Goal: Task Accomplishment & Management: Use online tool/utility

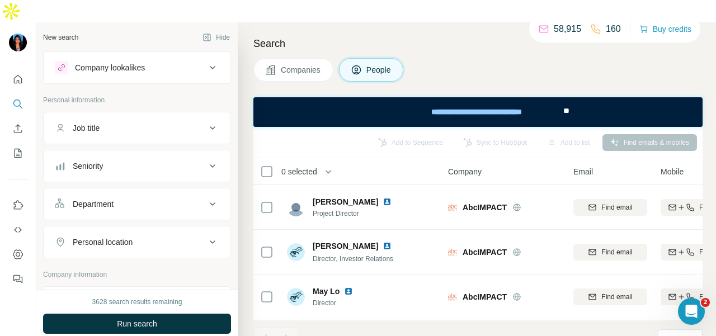
scroll to position [280, 0]
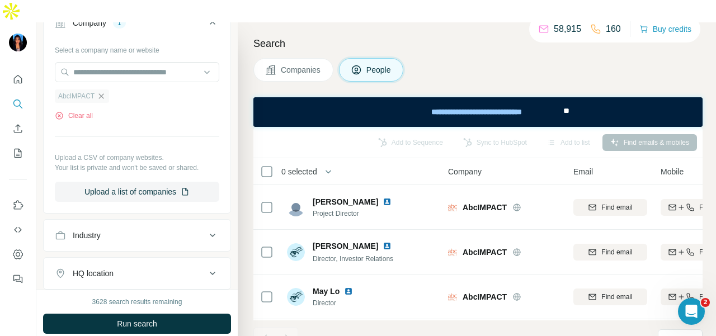
click at [100, 93] on icon "button" at bounding box center [101, 95] width 5 height 5
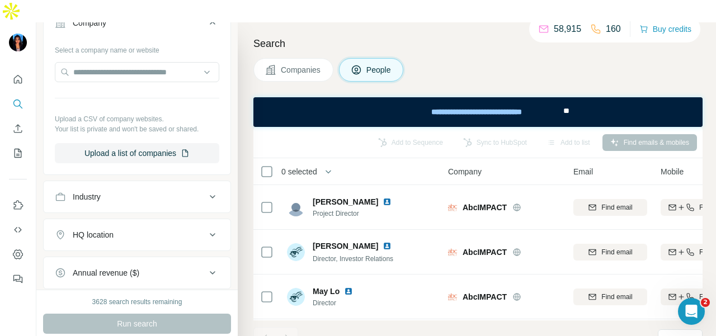
scroll to position [0, 0]
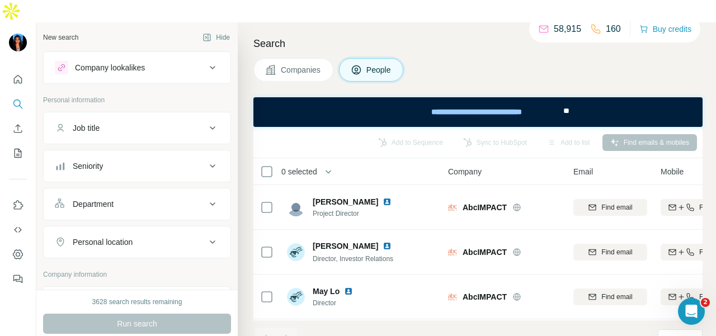
click at [162, 199] on div "Department" at bounding box center [130, 204] width 151 height 11
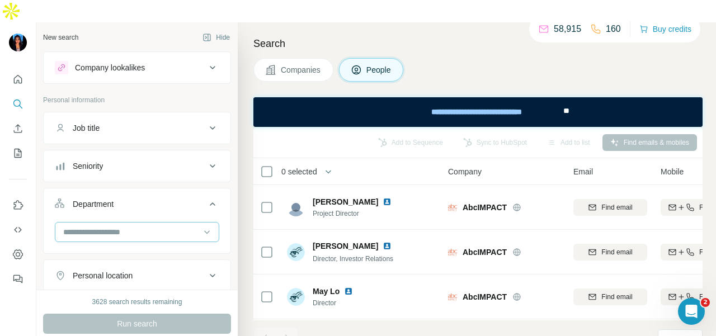
scroll to position [112, 0]
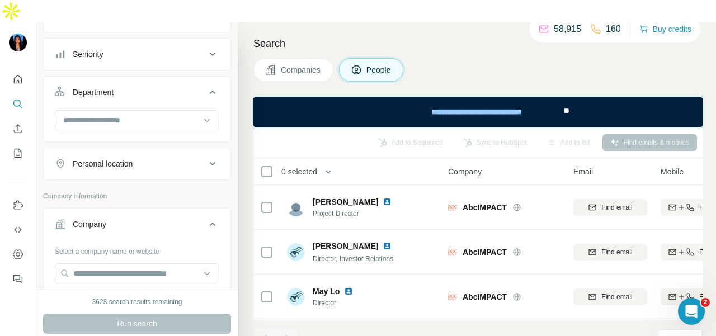
click at [159, 158] on div "Personal location" at bounding box center [130, 163] width 151 height 11
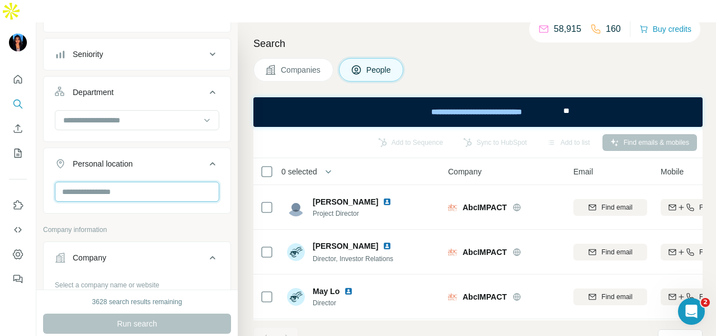
click at [160, 182] on input "text" at bounding box center [137, 192] width 164 height 20
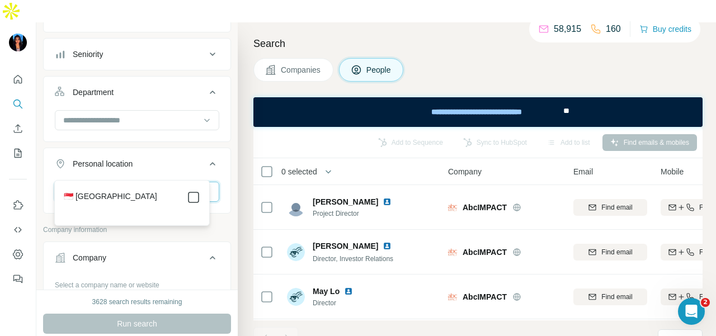
type input "*********"
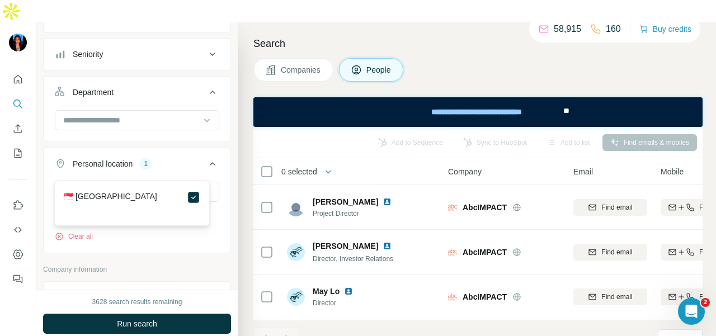
click at [219, 150] on button "Personal location 1" at bounding box center [137, 165] width 187 height 31
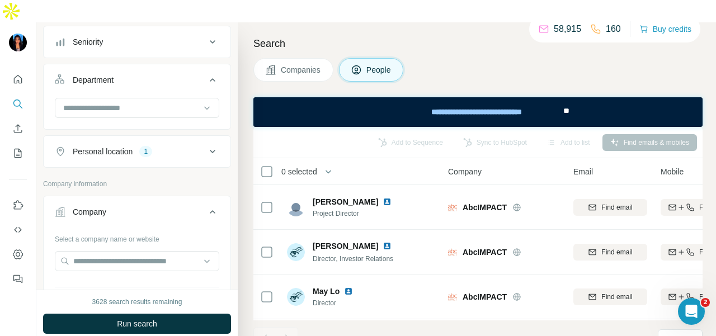
scroll to position [336, 0]
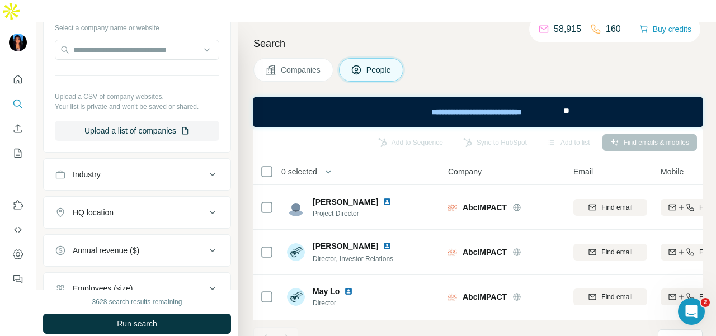
click at [168, 169] on div "Industry" at bounding box center [130, 174] width 151 height 11
click at [160, 193] on div at bounding box center [131, 202] width 138 height 19
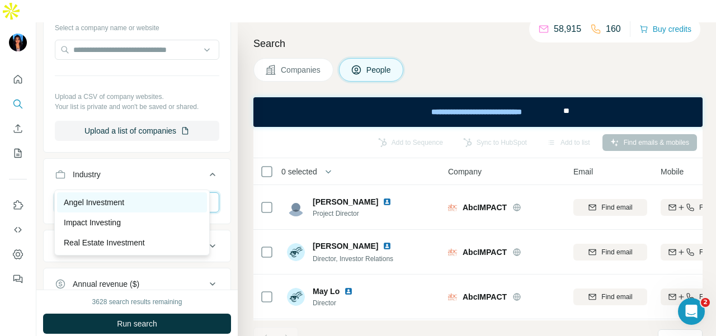
type input "******"
click at [159, 197] on div "Angel Investment" at bounding box center [132, 202] width 136 height 11
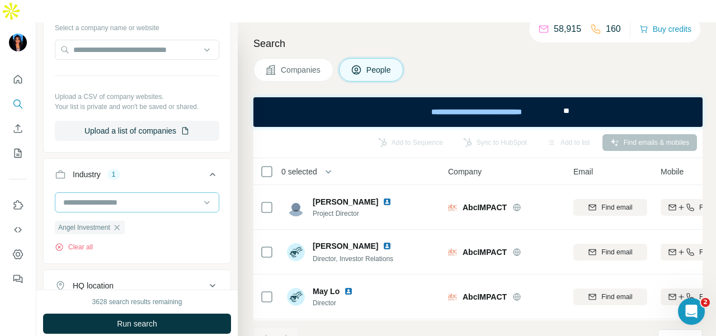
click at [154, 193] on div at bounding box center [131, 202] width 138 height 19
type input "******"
click at [102, 202] on p "Impact Investing" at bounding box center [92, 202] width 57 height 11
click at [133, 196] on input at bounding box center [131, 202] width 138 height 12
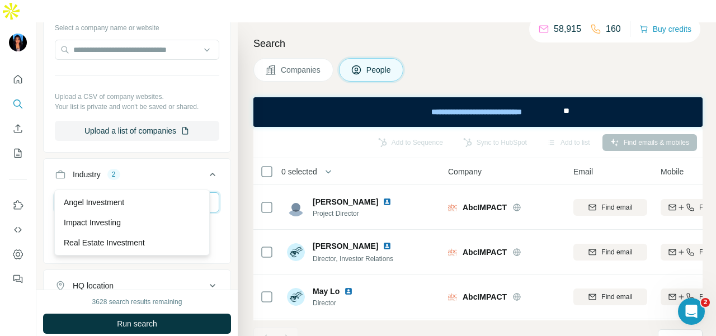
type input "******"
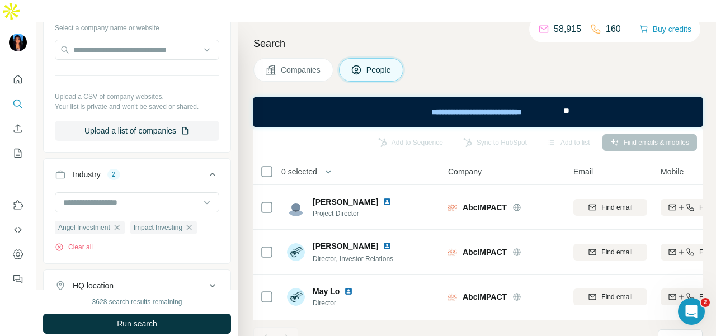
click at [150, 161] on button "Industry 2" at bounding box center [137, 176] width 187 height 31
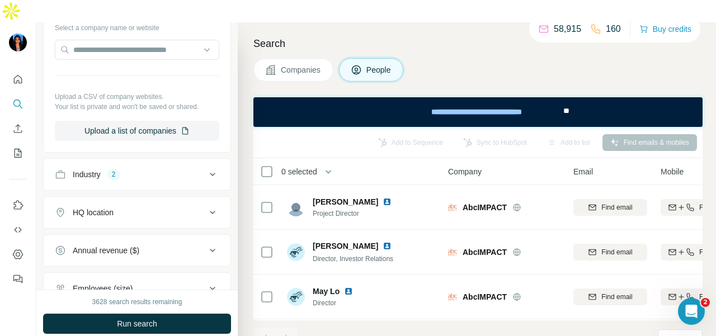
click at [153, 161] on button "Industry 2" at bounding box center [137, 174] width 187 height 27
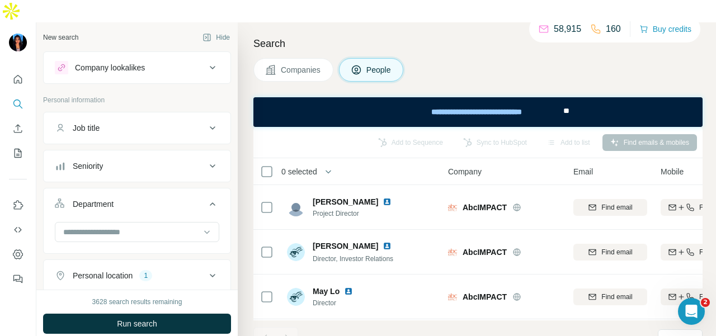
scroll to position [56, 0]
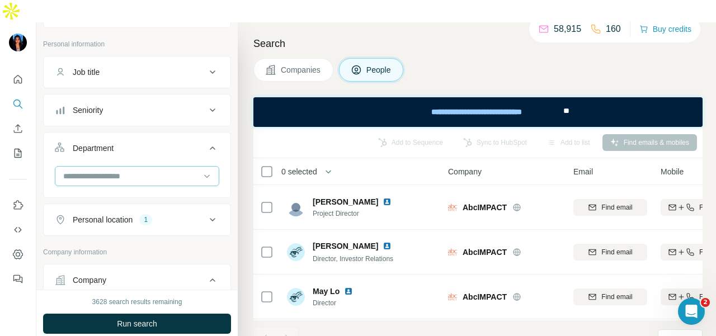
click at [158, 170] on input at bounding box center [131, 176] width 138 height 12
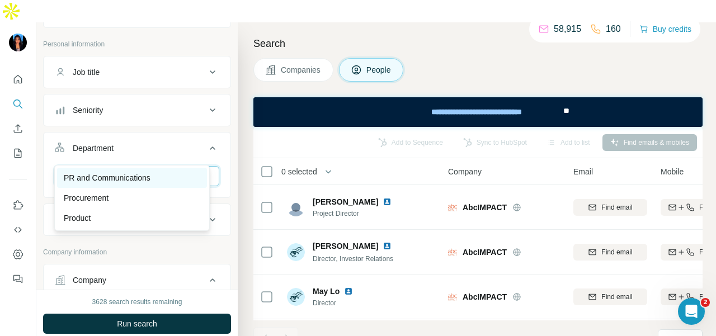
type input "**"
click at [168, 171] on div "PR and Communications" at bounding box center [132, 178] width 150 height 20
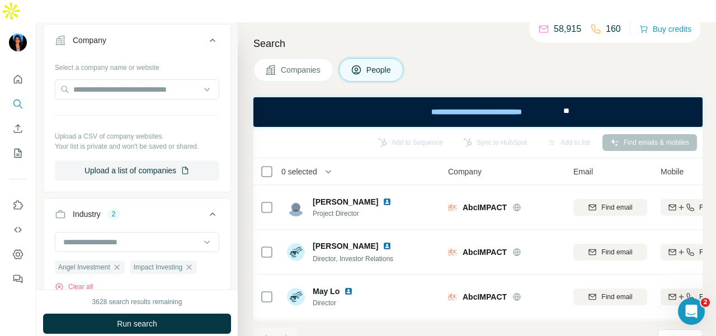
scroll to position [336, 0]
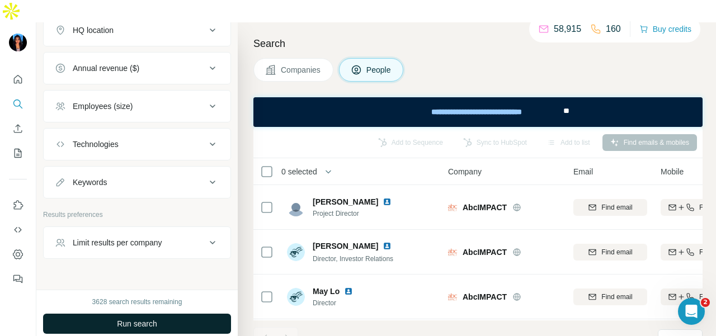
scroll to position [646, 0]
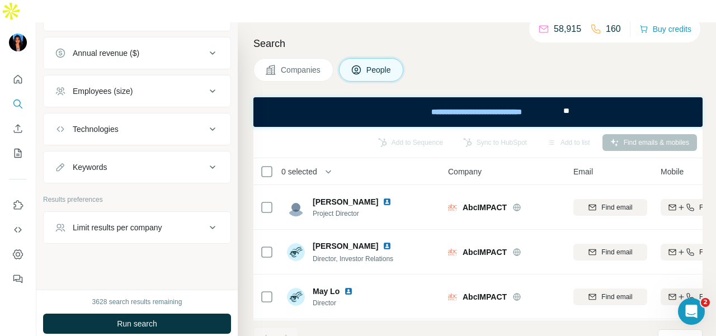
drag, startPoint x: 191, startPoint y: 303, endPoint x: 242, endPoint y: 333, distance: 58.7
click at [191, 314] on button "Run search" at bounding box center [137, 324] width 188 height 20
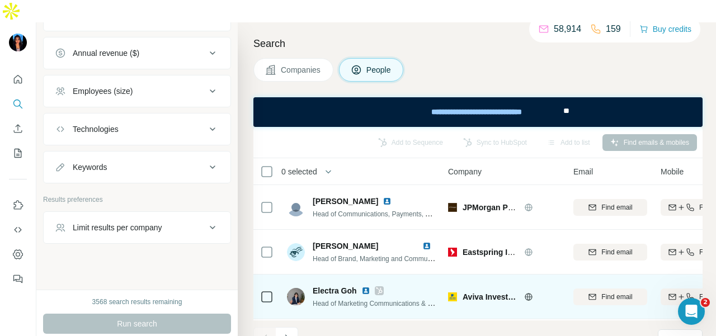
scroll to position [503, 0]
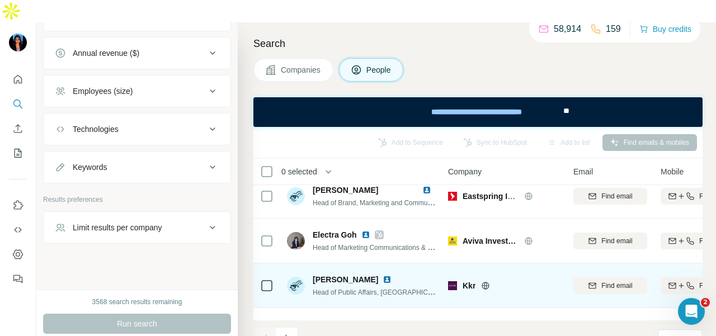
click at [383, 275] on img at bounding box center [387, 279] width 9 height 9
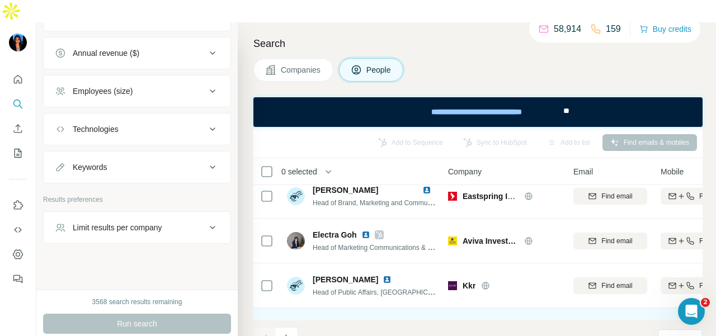
scroll to position [615, 0]
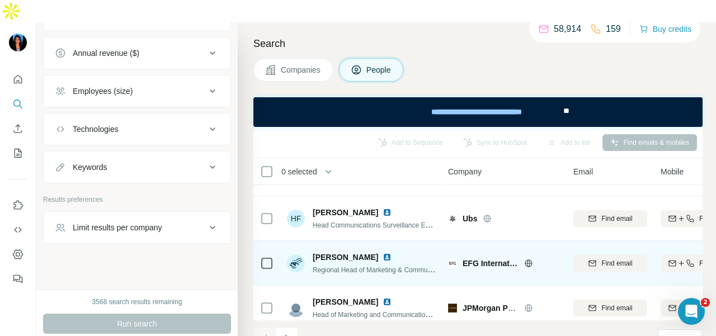
click at [383, 253] on img at bounding box center [387, 257] width 9 height 9
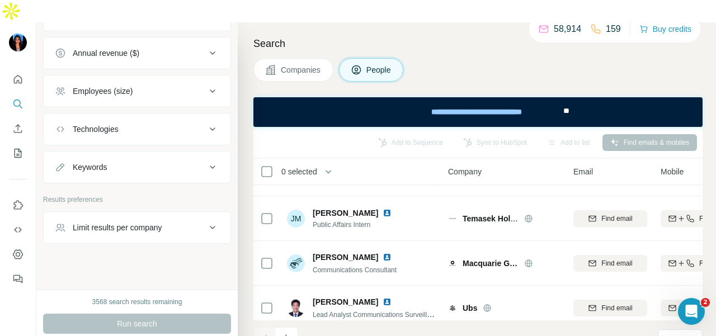
scroll to position [2552, 0]
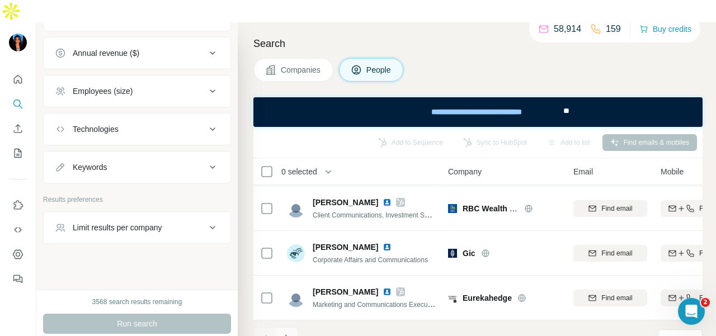
click at [290, 327] on button "Navigate to next page" at bounding box center [287, 338] width 22 height 22
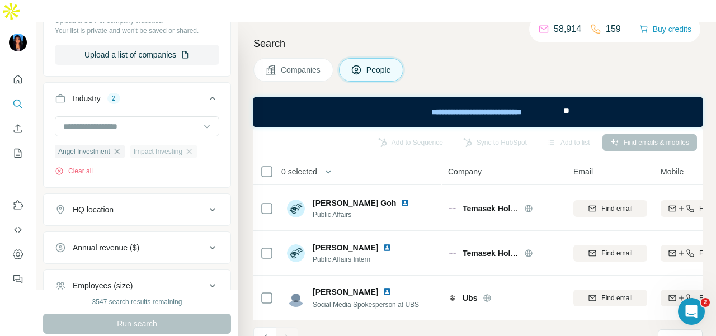
scroll to position [447, 0]
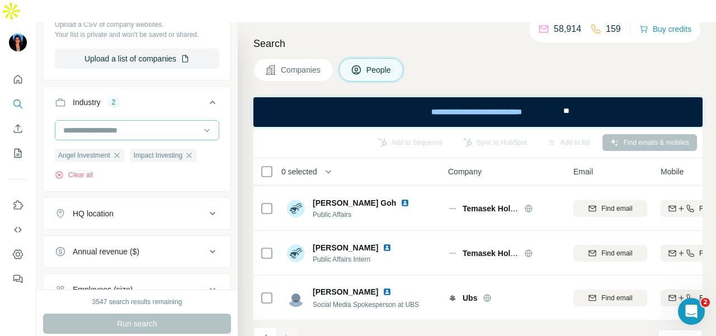
drag, startPoint x: 167, startPoint y: 107, endPoint x: 190, endPoint y: 114, distance: 24.3
click at [168, 124] on input at bounding box center [131, 130] width 138 height 12
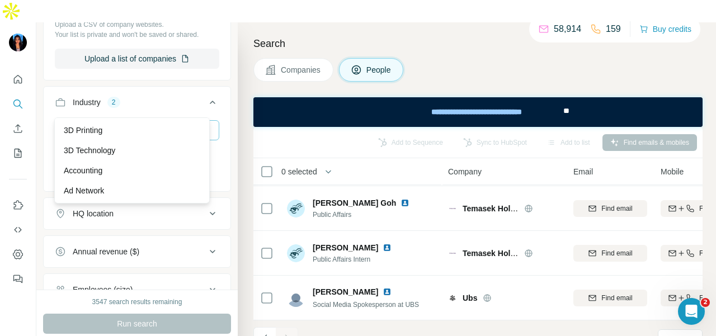
click at [201, 125] on icon at bounding box center [206, 130] width 11 height 11
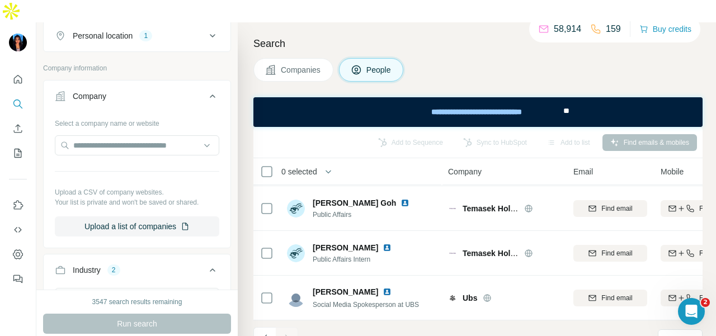
scroll to position [392, 0]
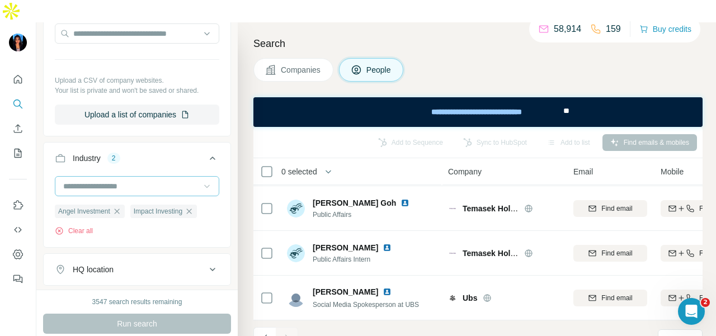
drag, startPoint x: 191, startPoint y: 159, endPoint x: 193, endPoint y: 154, distance: 5.8
click at [192, 176] on div at bounding box center [137, 186] width 164 height 20
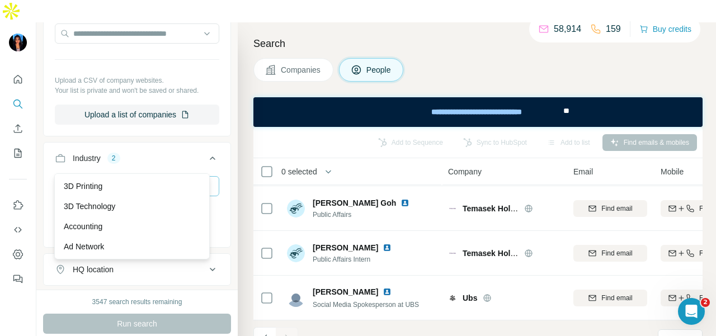
click at [145, 227] on div "Accounting" at bounding box center [132, 226] width 136 height 11
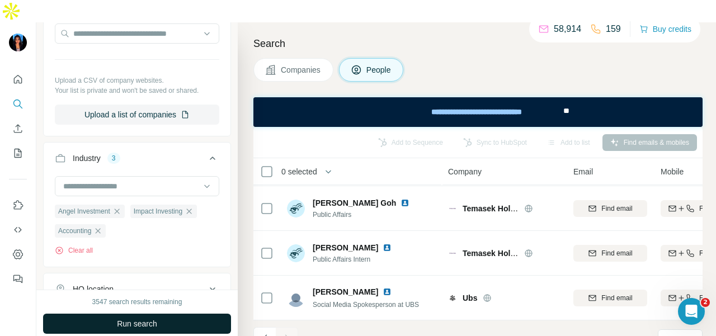
click at [163, 314] on button "Run search" at bounding box center [137, 324] width 188 height 20
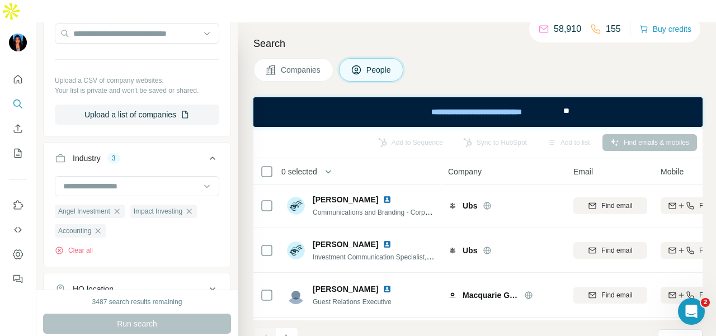
scroll to position [2552, 0]
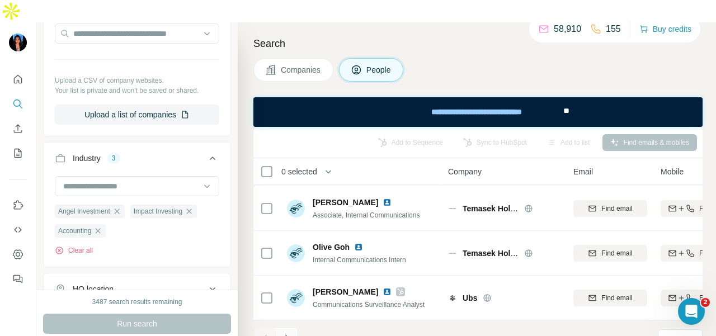
click at [292, 327] on button "Navigate to next page" at bounding box center [287, 338] width 22 height 22
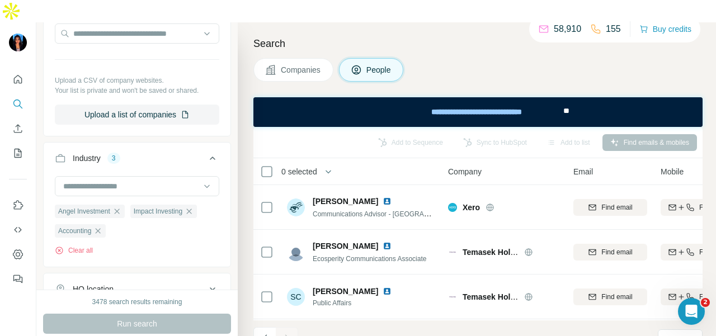
scroll to position [270, 0]
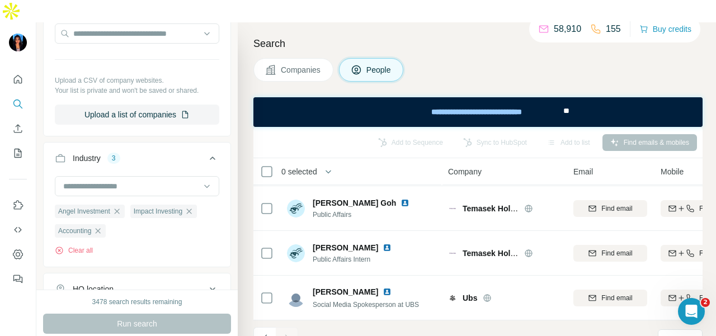
click at [246, 305] on div "Search Companies People Add to Sequence Sync to HubSpot Add to list Find emails…" at bounding box center [477, 190] width 478 height 336
click at [135, 180] on input at bounding box center [131, 186] width 138 height 12
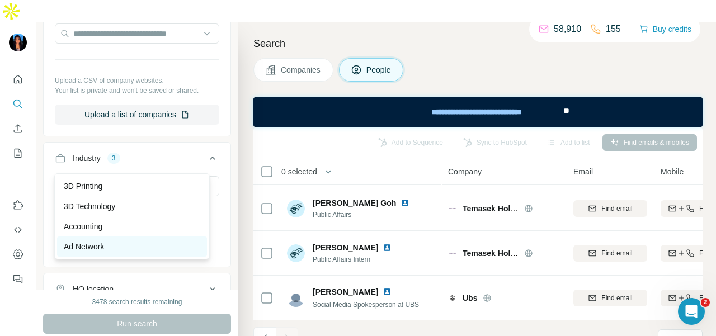
click at [157, 247] on div "Ad Network" at bounding box center [132, 246] width 136 height 11
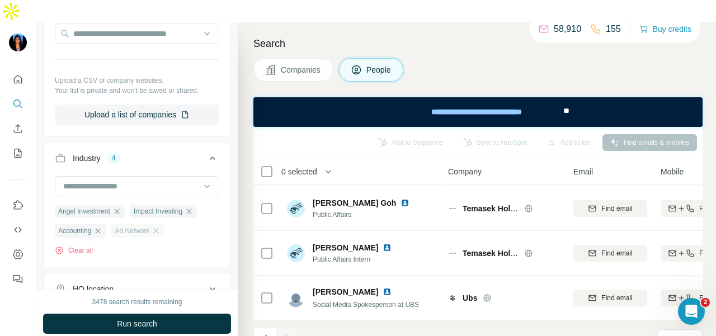
click at [168, 211] on ul "Angel Investment Impact Investing Accounting Ad Network" at bounding box center [137, 221] width 164 height 34
click at [164, 224] on div "Ad Network" at bounding box center [137, 230] width 53 height 13
click at [182, 180] on input at bounding box center [131, 186] width 138 height 12
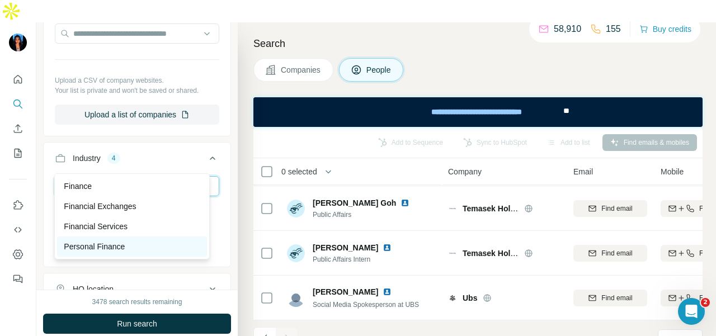
type input "*****"
click at [129, 243] on div "Personal Finance" at bounding box center [132, 246] width 136 height 11
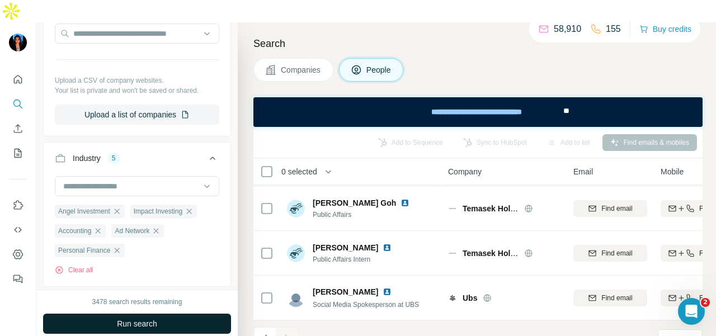
click at [143, 318] on span "Run search" at bounding box center [137, 323] width 40 height 11
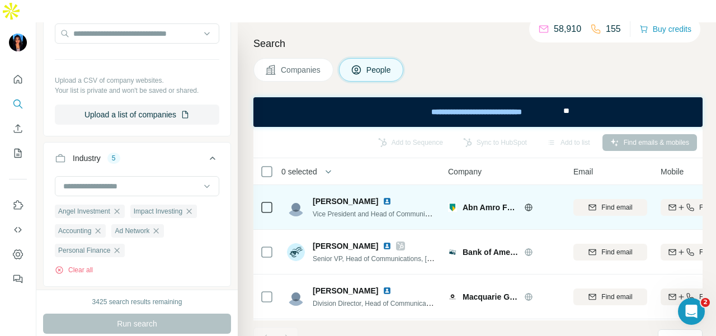
click at [383, 197] on img at bounding box center [387, 201] width 9 height 9
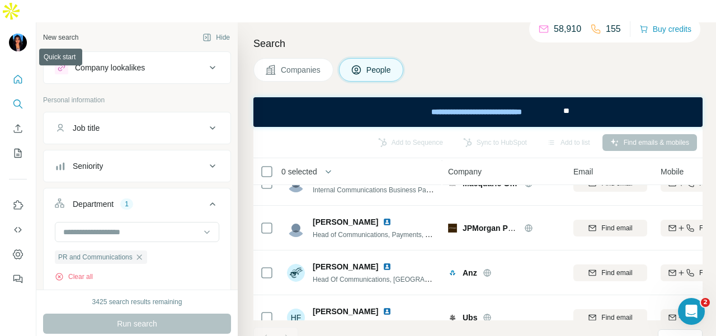
click at [18, 74] on icon "Quick start" at bounding box center [17, 79] width 11 height 11
